Goal: Find specific page/section: Find specific page/section

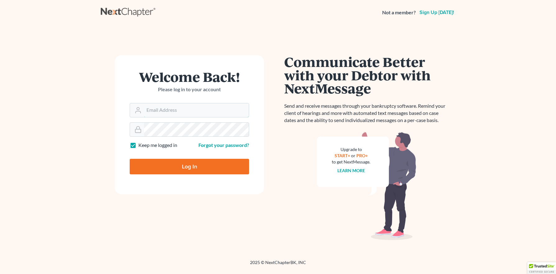
type input "[PERSON_NAME][EMAIL_ADDRESS][DOMAIN_NAME]"
click at [193, 155] on div "Log In" at bounding box center [189, 164] width 119 height 21
click at [201, 166] on input "Log In" at bounding box center [189, 167] width 119 height 16
type input "Thinking..."
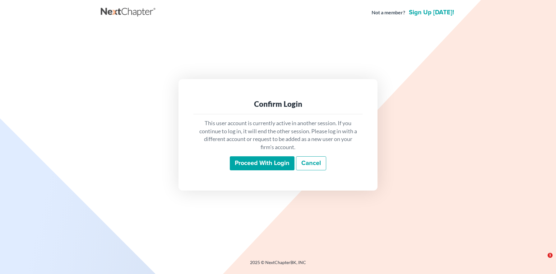
click at [271, 165] on input "Proceed with login" at bounding box center [262, 163] width 65 height 14
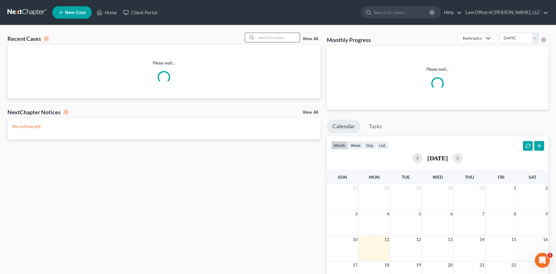
click at [279, 40] on input "search" at bounding box center [278, 37] width 44 height 9
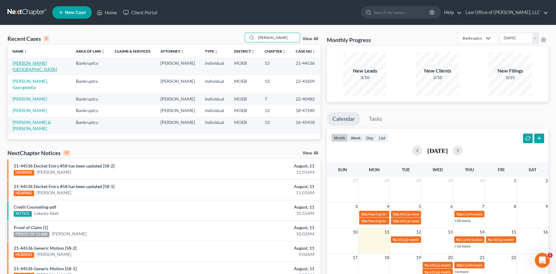
type input "haynes"
click at [33, 61] on link "Haynes, Lanaye" at bounding box center [34, 66] width 44 height 12
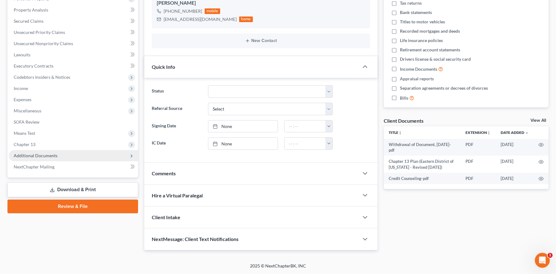
click at [51, 156] on span "Additional Documents" at bounding box center [36, 155] width 44 height 5
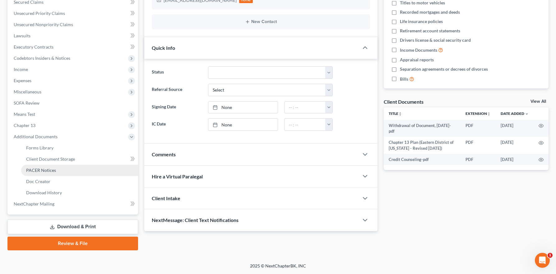
click at [56, 170] on link "PACER Notices" at bounding box center [79, 170] width 117 height 11
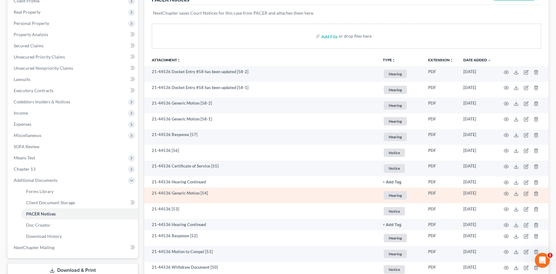
scroll to position [93, 0]
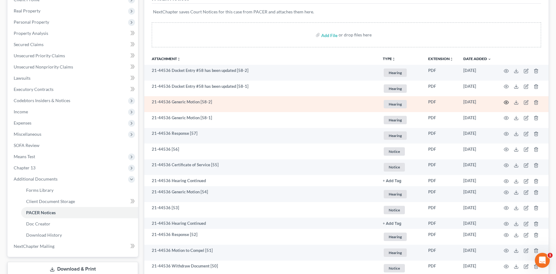
click at [509, 101] on icon "button" at bounding box center [506, 102] width 5 height 5
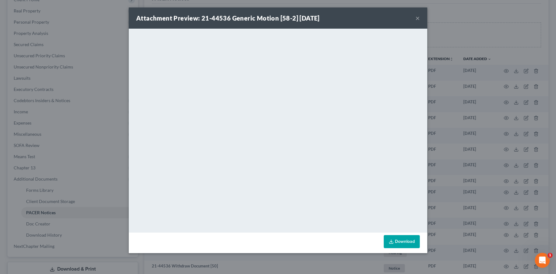
click at [418, 17] on button "×" at bounding box center [418, 17] width 4 height 7
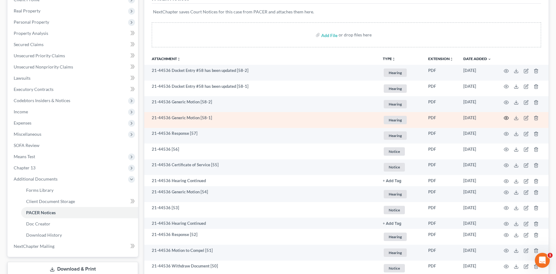
click at [507, 117] on icon "button" at bounding box center [506, 117] width 5 height 5
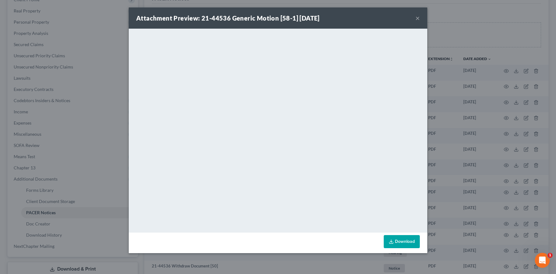
click at [418, 18] on button "×" at bounding box center [418, 17] width 4 height 7
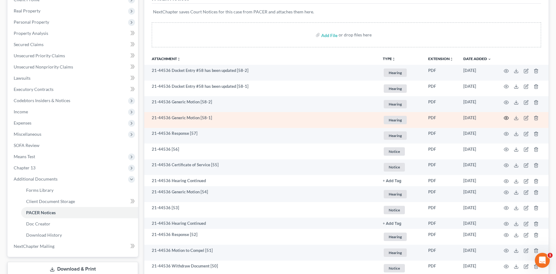
click at [505, 118] on icon "button" at bounding box center [506, 117] width 5 height 5
